Goal: Transaction & Acquisition: Book appointment/travel/reservation

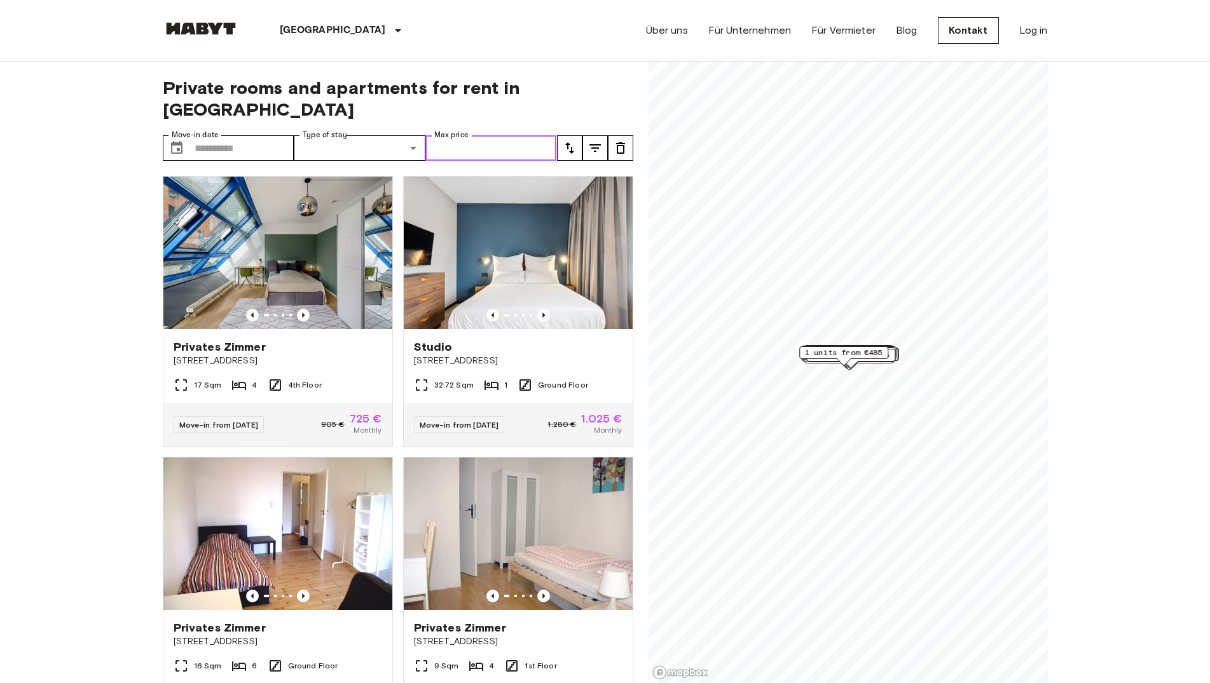
click at [485, 135] on input "Max price" at bounding box center [491, 147] width 132 height 25
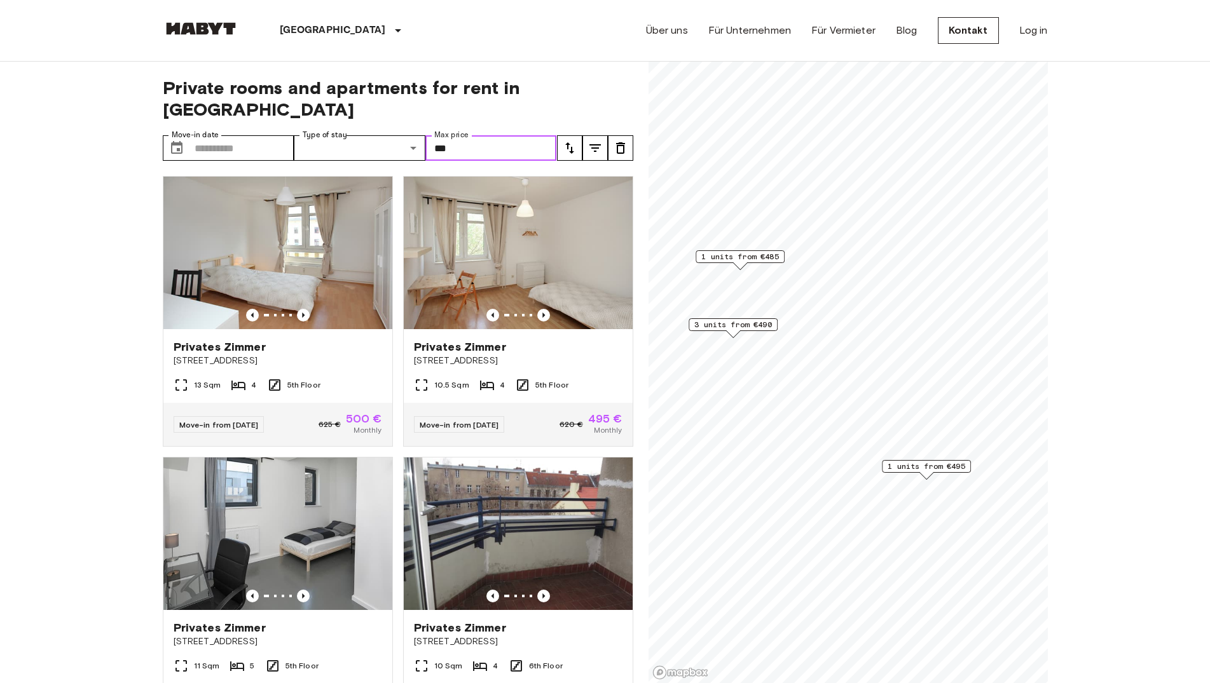
click at [940, 467] on span "1 units from €495" at bounding box center [926, 466] width 78 height 11
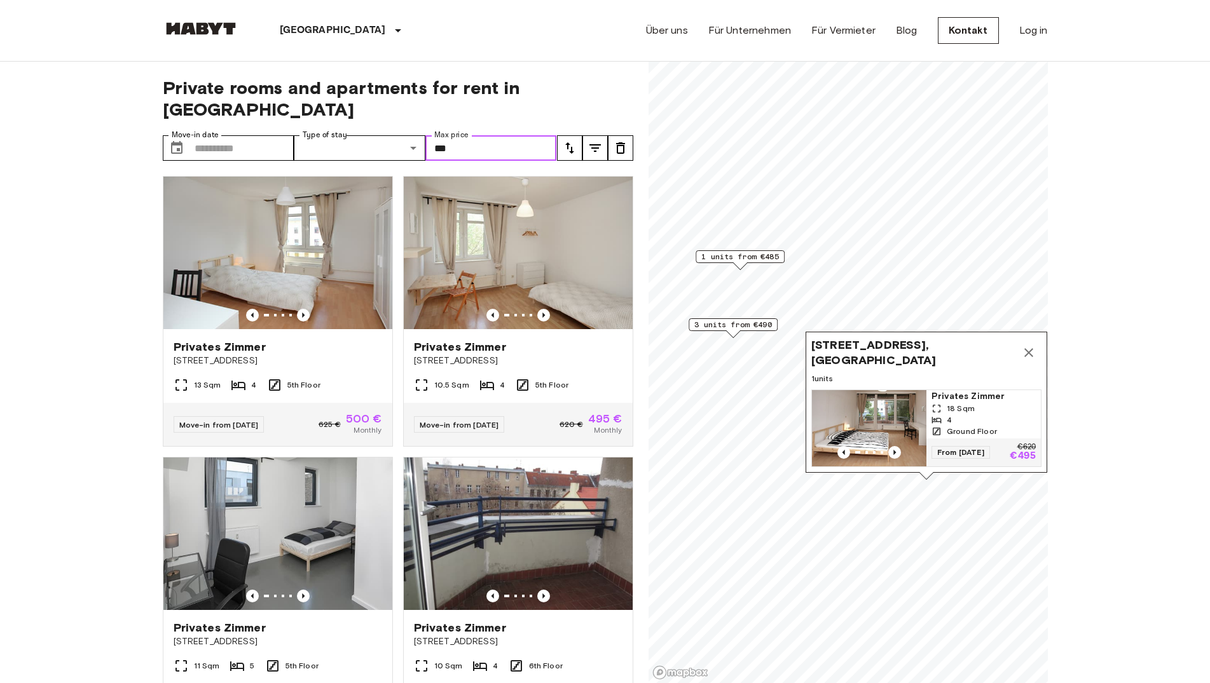
type input "***"
click at [898, 446] on icon "Previous image" at bounding box center [894, 452] width 13 height 13
click at [1031, 348] on icon "Map marker" at bounding box center [1028, 352] width 9 height 9
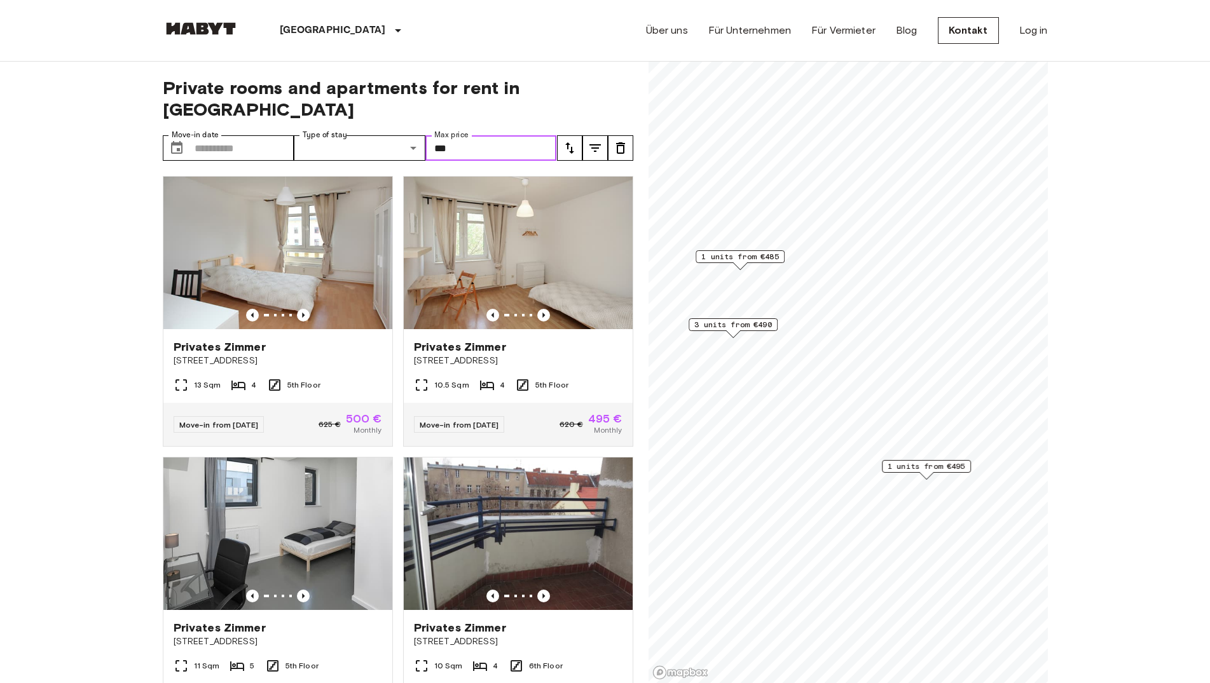
click at [738, 260] on span "1 units from €485" at bounding box center [740, 256] width 78 height 11
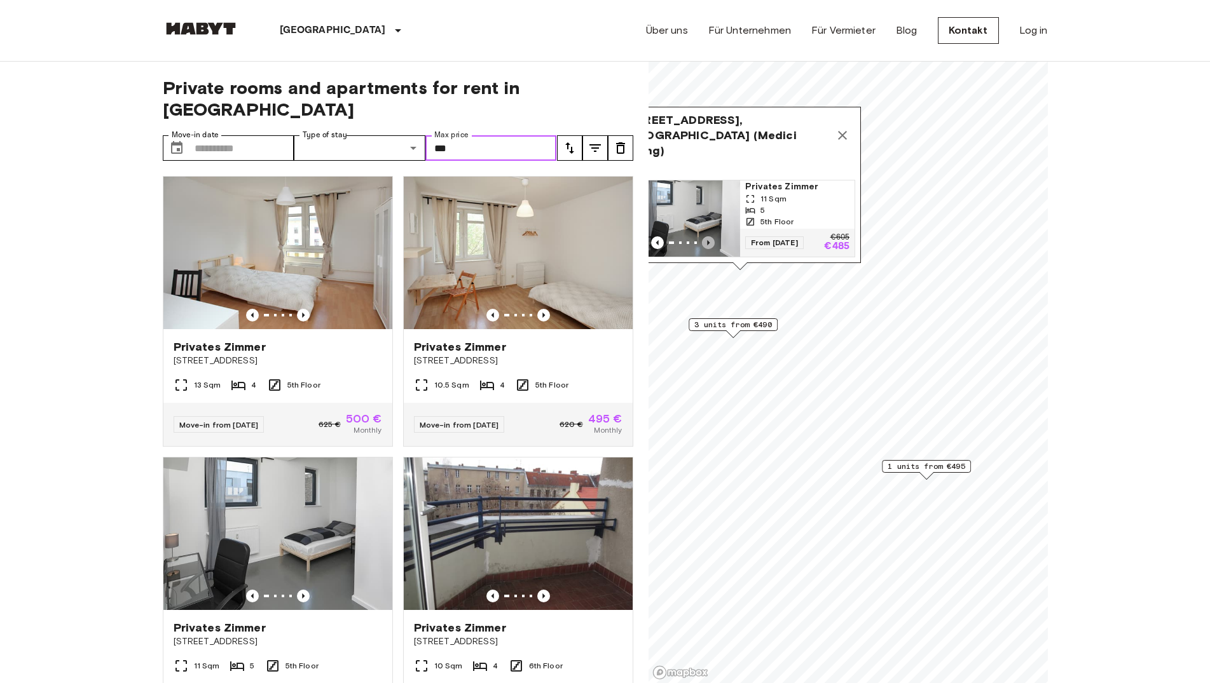
click at [711, 236] on icon "Previous image" at bounding box center [708, 242] width 13 height 13
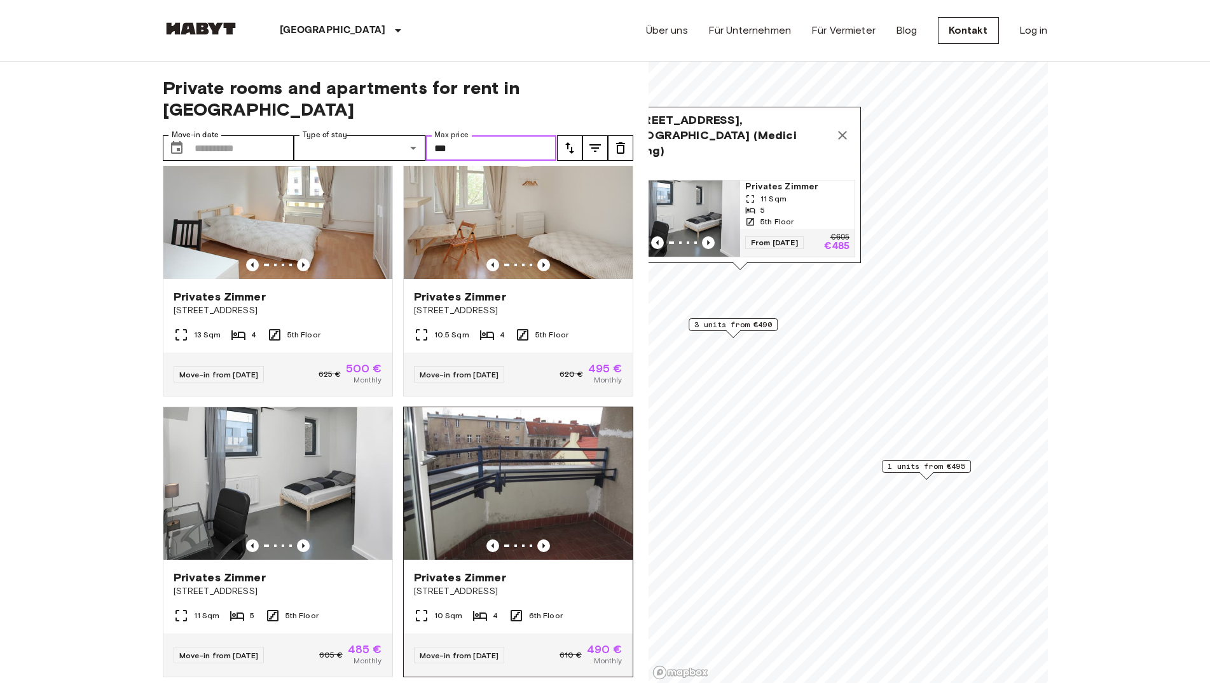
scroll to position [72, 0]
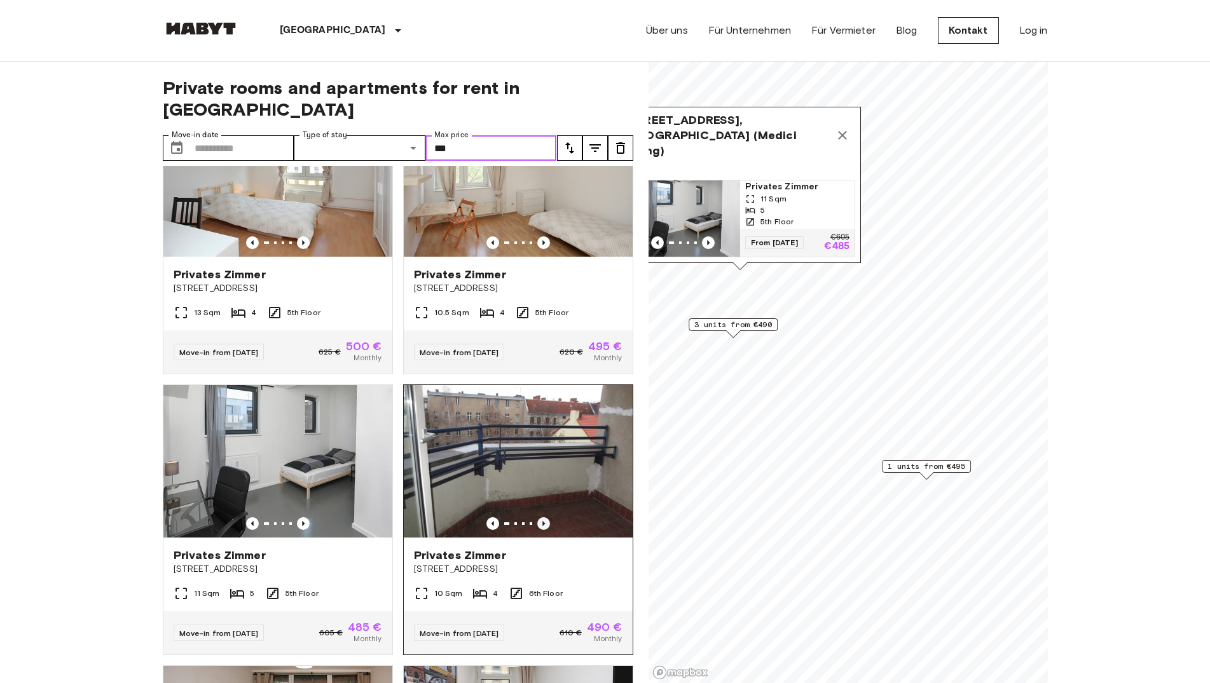
click at [537, 517] on icon "Previous image" at bounding box center [543, 523] width 13 height 13
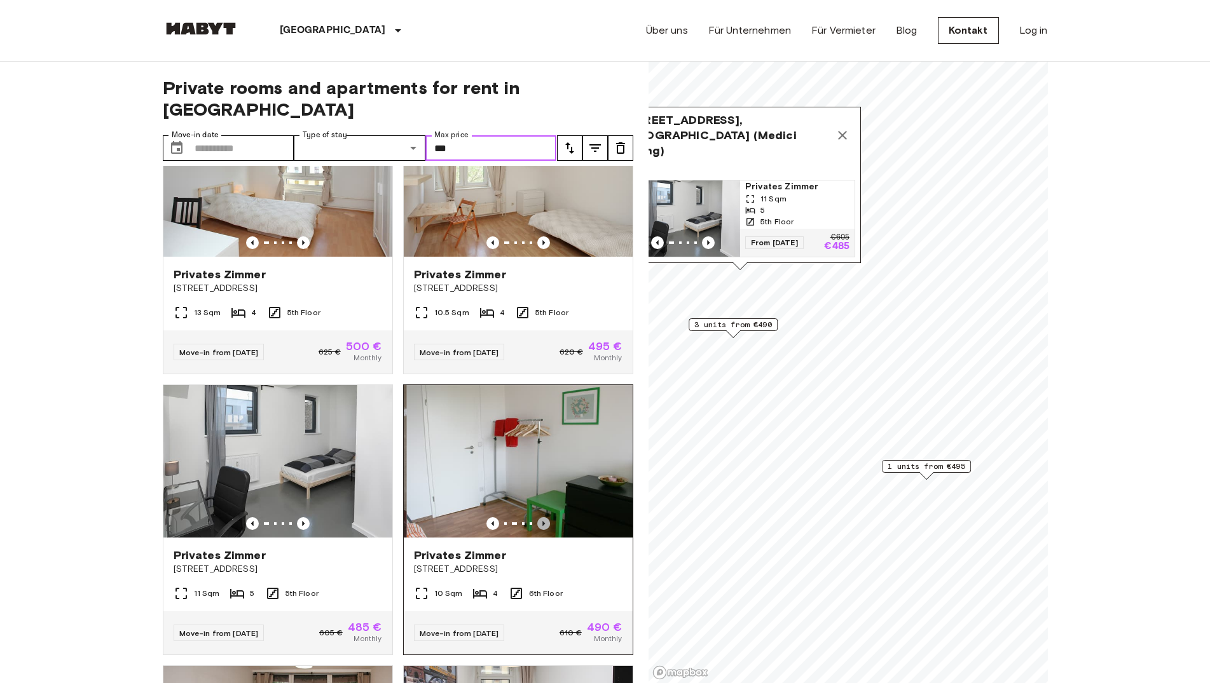
click at [537, 517] on icon "Previous image" at bounding box center [543, 523] width 13 height 13
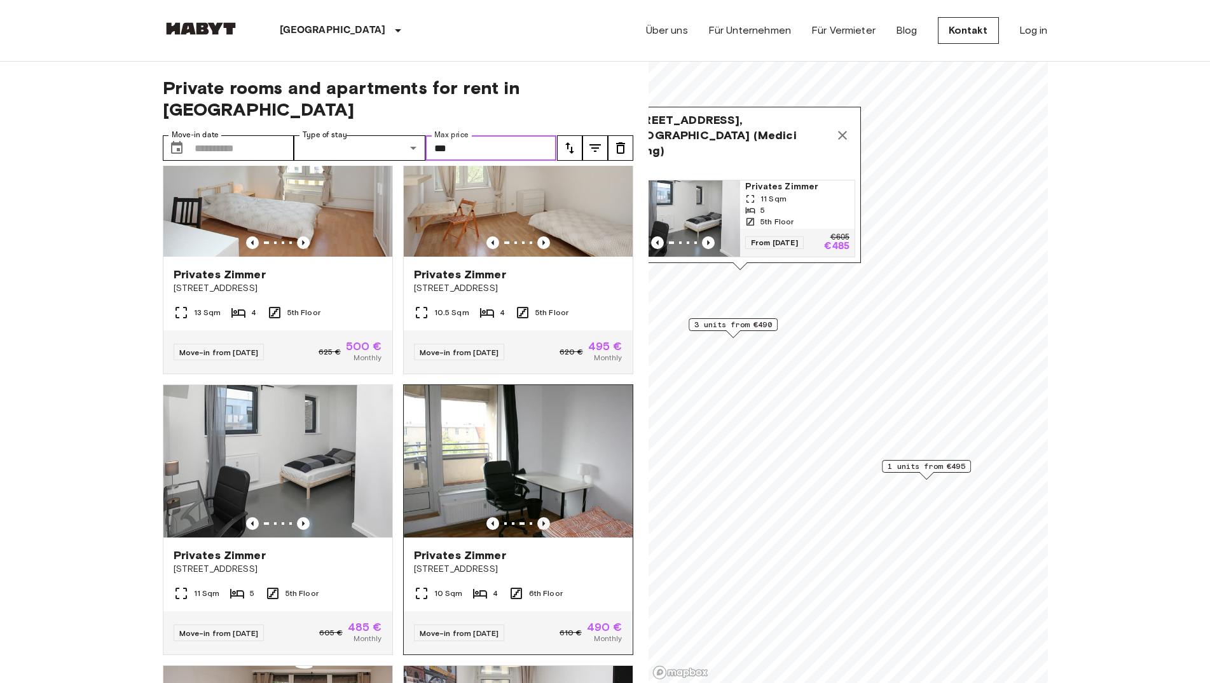
click at [537, 517] on icon "Previous image" at bounding box center [543, 523] width 13 height 13
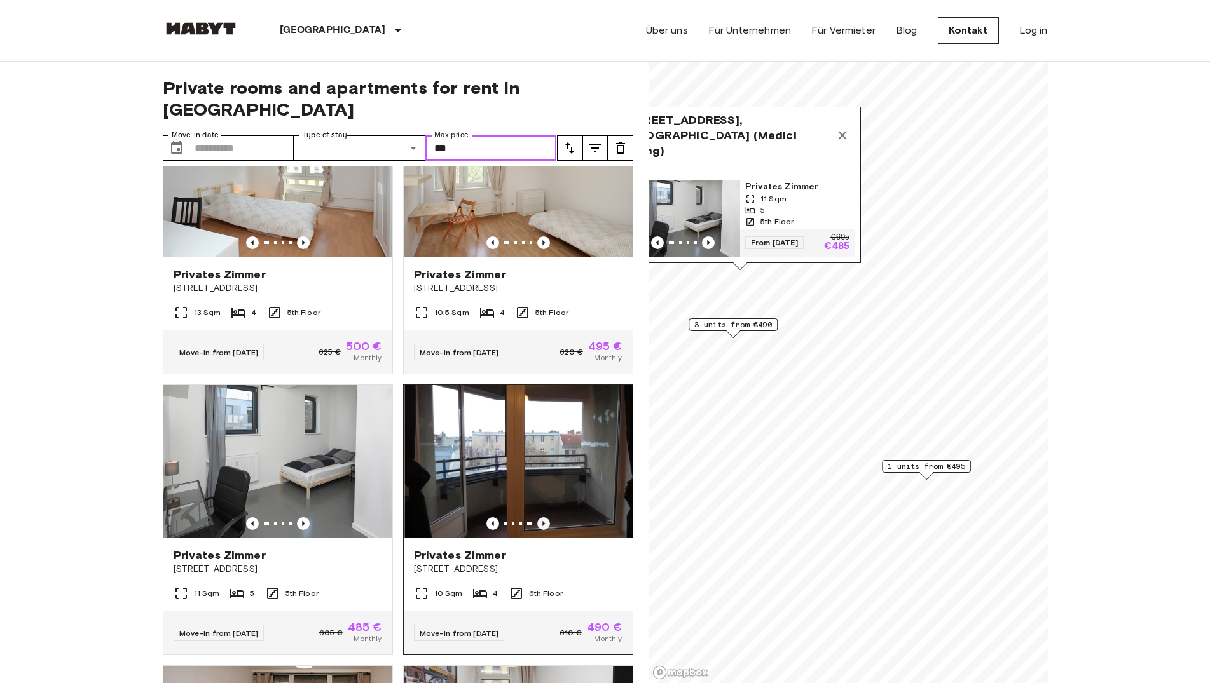
click at [537, 517] on icon "Previous image" at bounding box center [543, 523] width 13 height 13
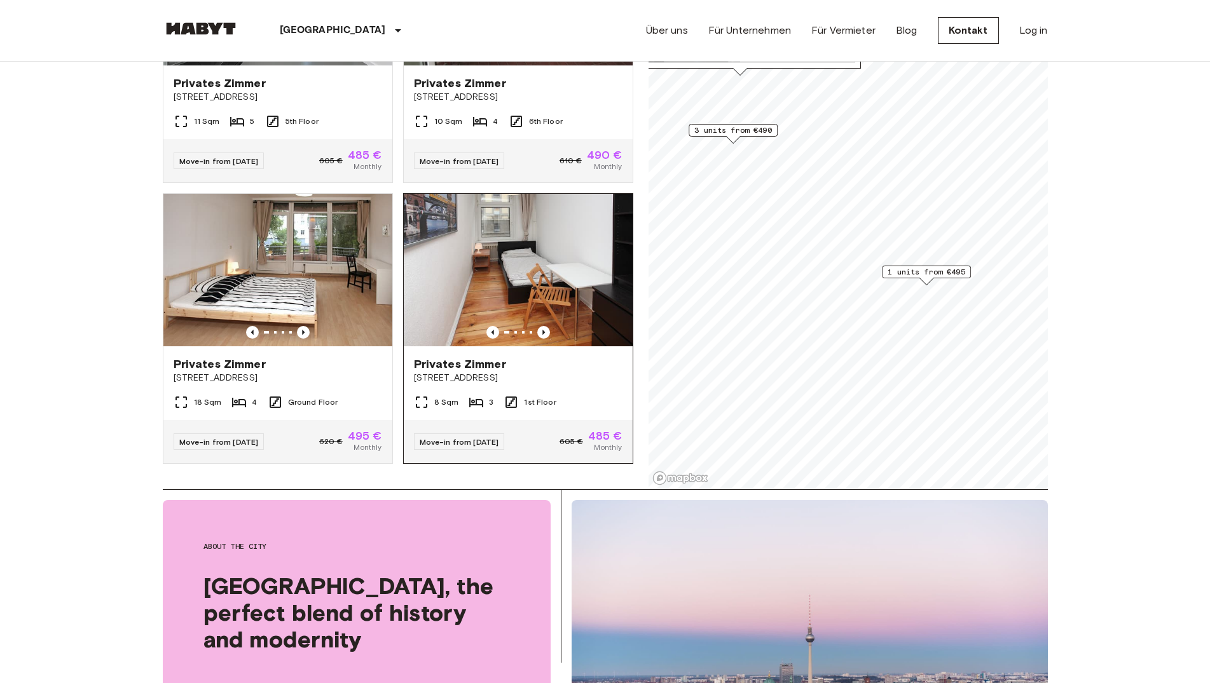
scroll to position [130, 0]
